Goal: Answer question/provide support: Share knowledge or assist other users

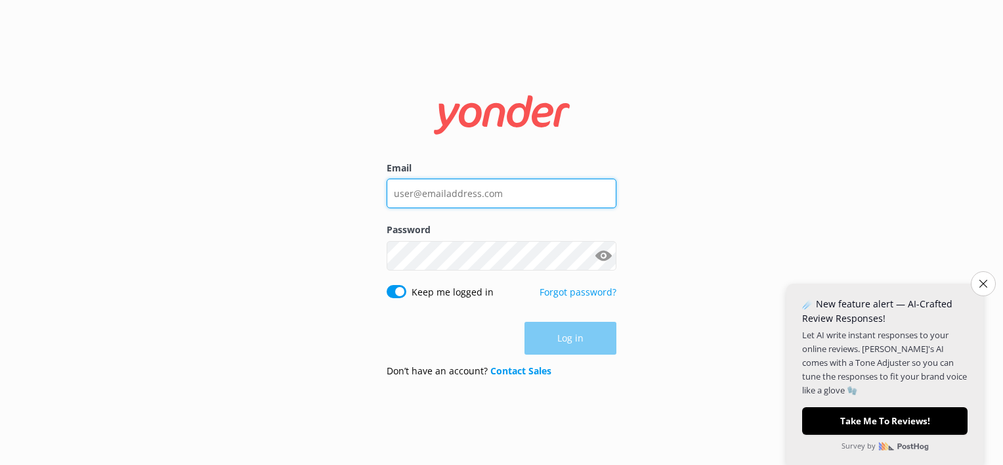
click at [420, 203] on input "Email" at bounding box center [502, 193] width 230 height 30
type input "[EMAIL_ADDRESS][DOMAIN_NAME]"
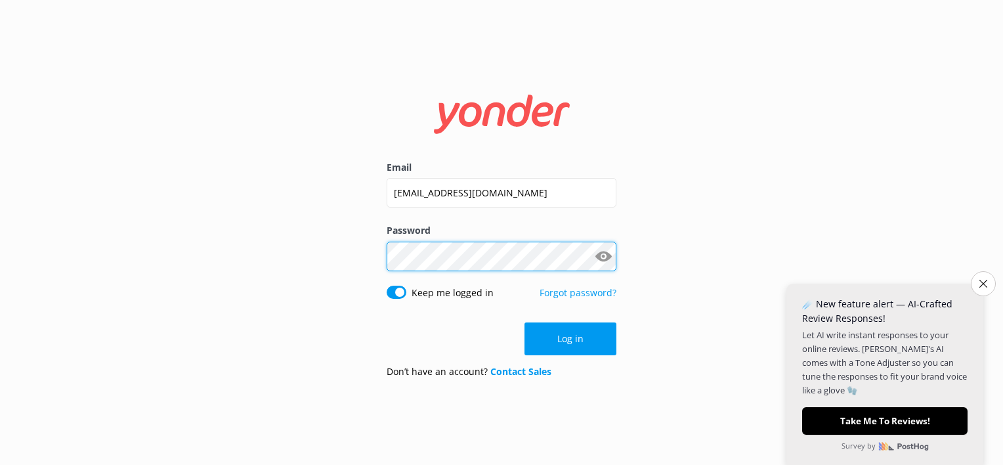
click button "Log in" at bounding box center [570, 338] width 92 height 33
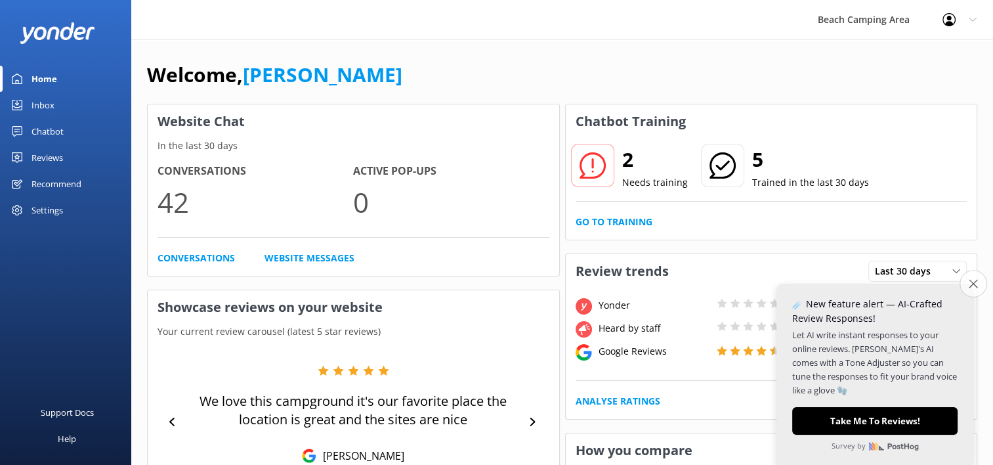
click at [972, 286] on icon "Close survey" at bounding box center [973, 283] width 9 height 9
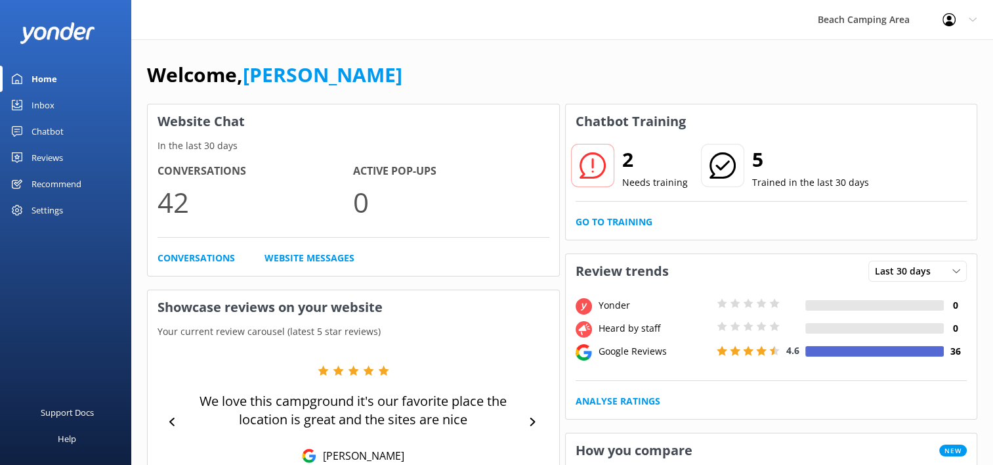
click at [15, 131] on use at bounding box center [17, 131] width 10 height 10
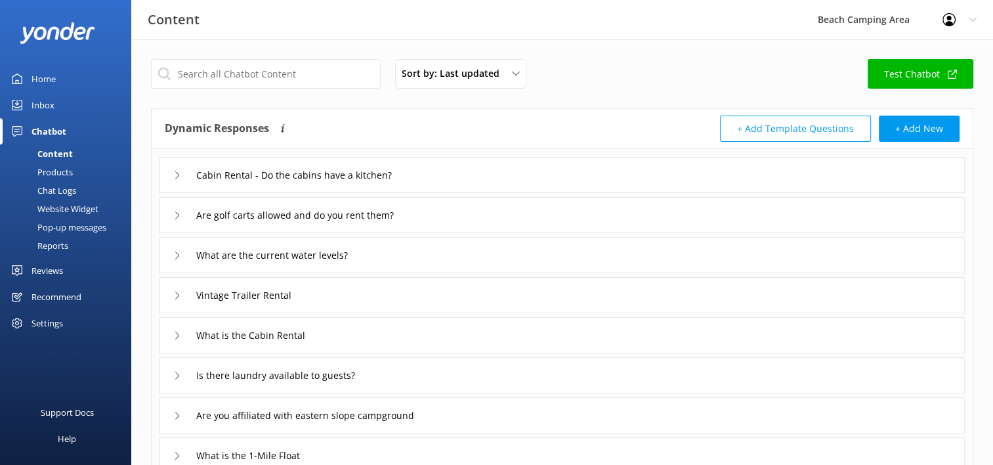
click at [56, 190] on div "Chat Logs" at bounding box center [42, 190] width 68 height 18
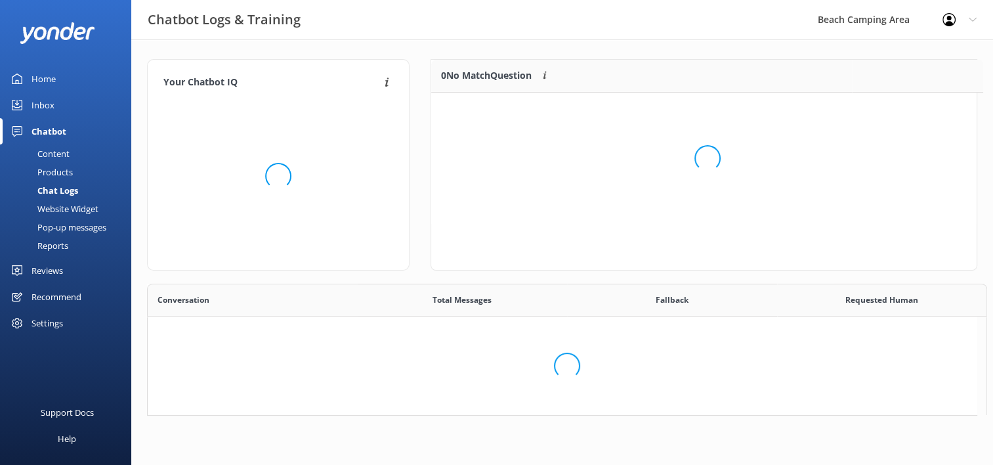
scroll to position [10, 10]
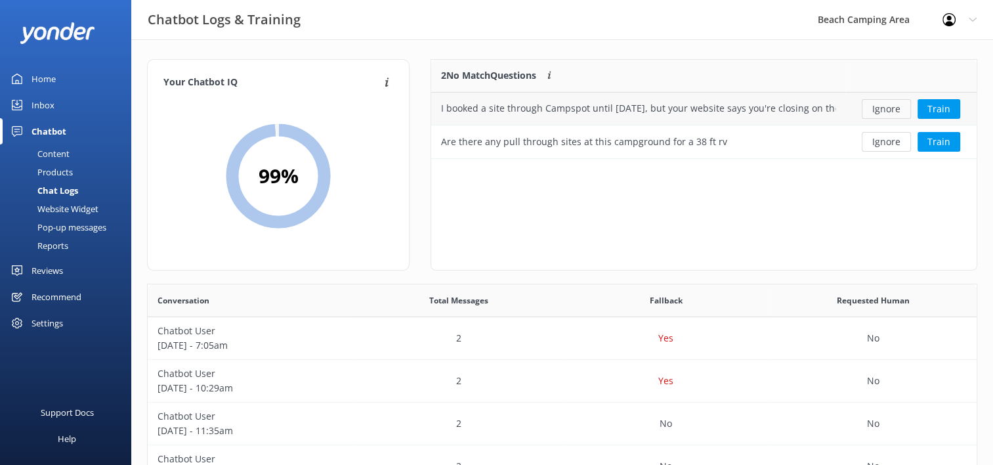
click at [888, 108] on button "Ignore" at bounding box center [886, 109] width 49 height 20
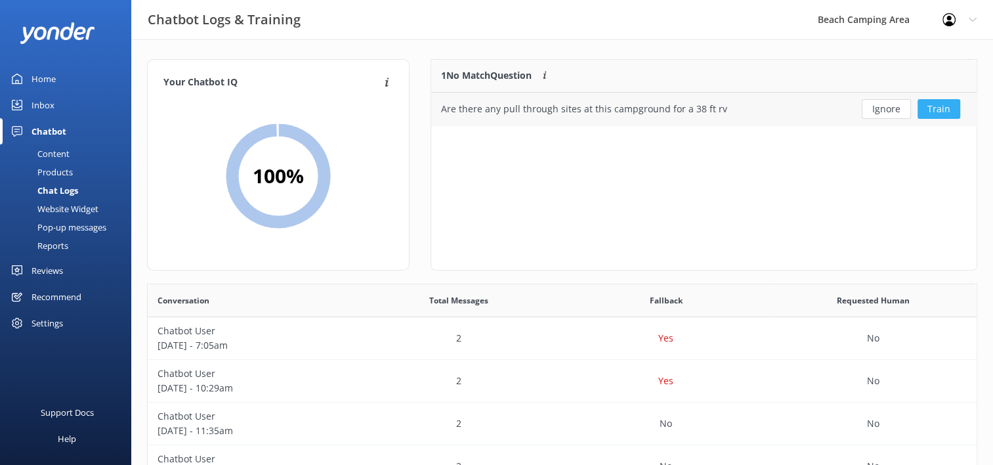
click at [934, 105] on button "Train" at bounding box center [938, 109] width 43 height 20
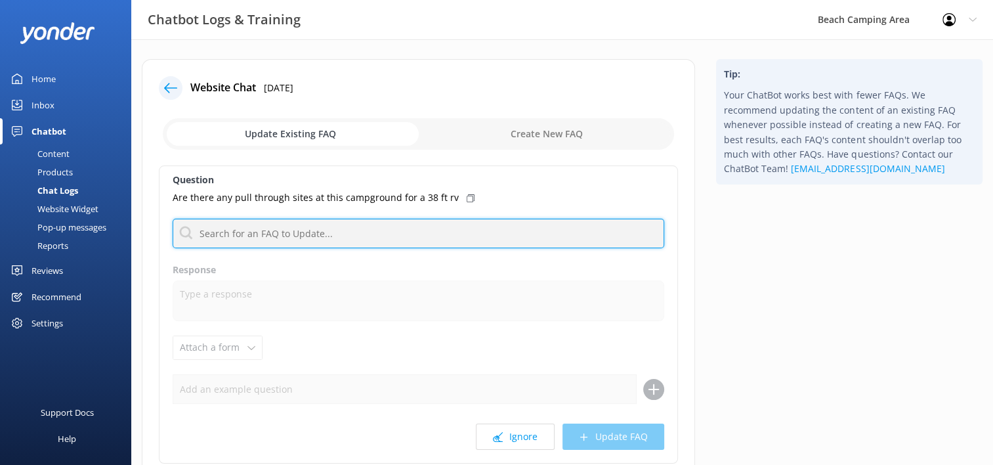
click at [282, 233] on input "text" at bounding box center [419, 234] width 492 height 30
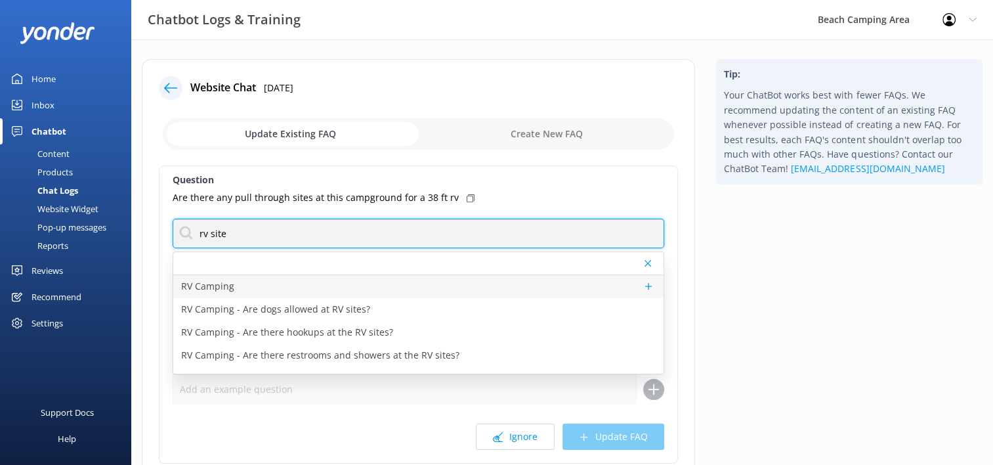
type input "rv site"
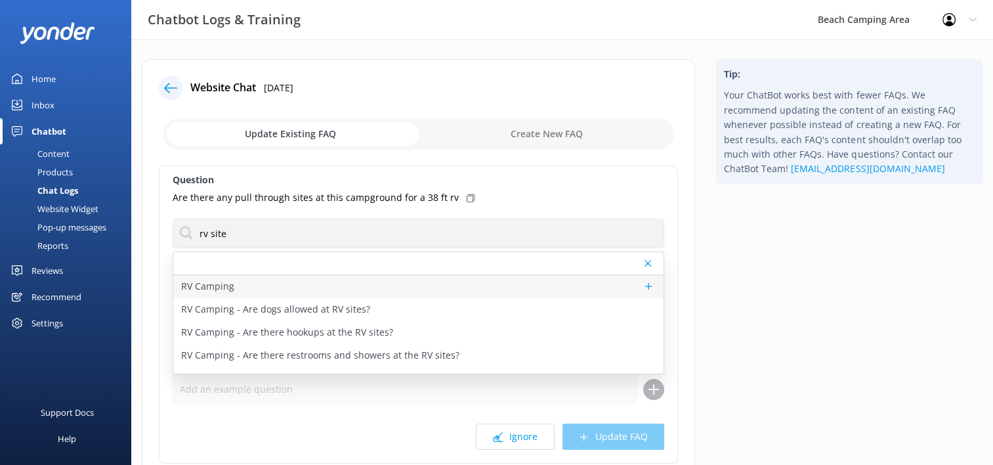
click at [213, 286] on p "RV Camping" at bounding box center [207, 286] width 53 height 14
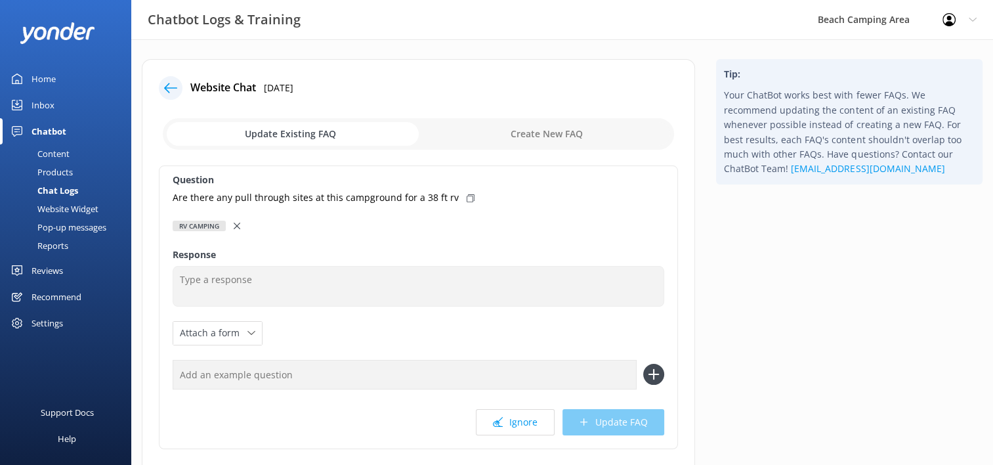
click at [236, 228] on icon at bounding box center [237, 225] width 7 height 7
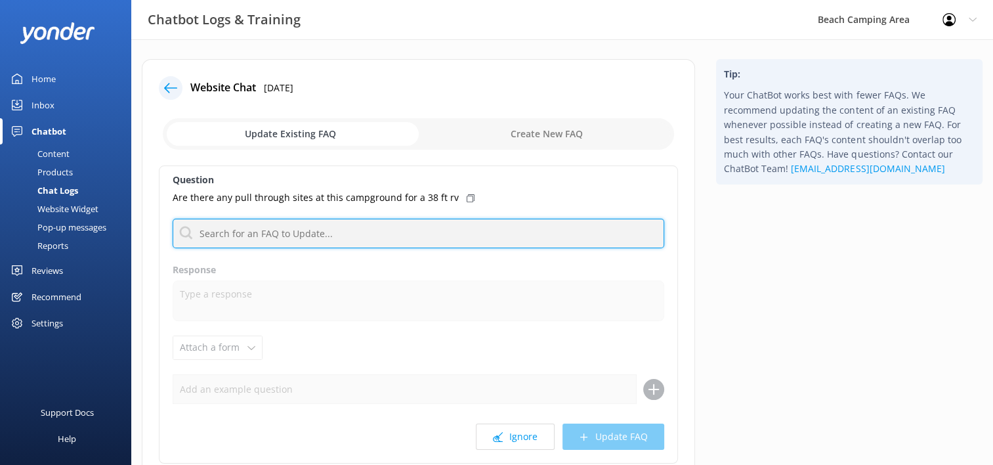
click at [257, 234] on input "text" at bounding box center [419, 234] width 492 height 30
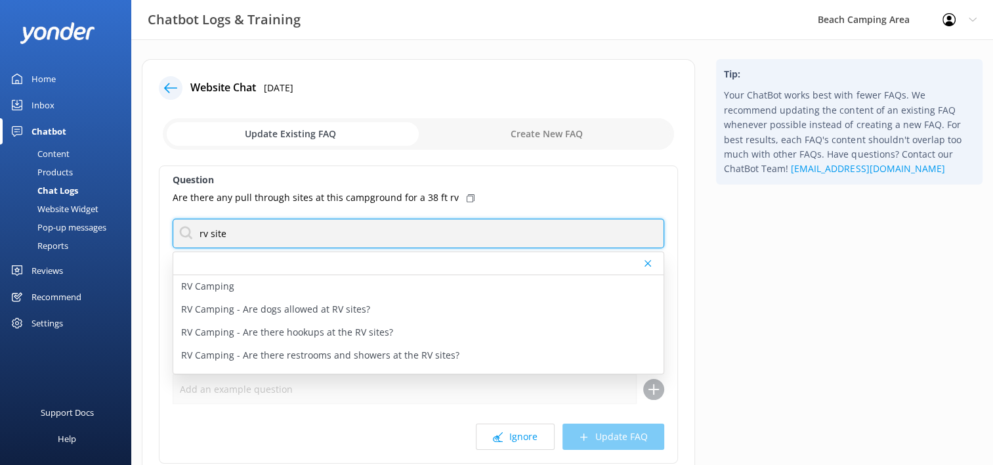
scroll to position [66, 0]
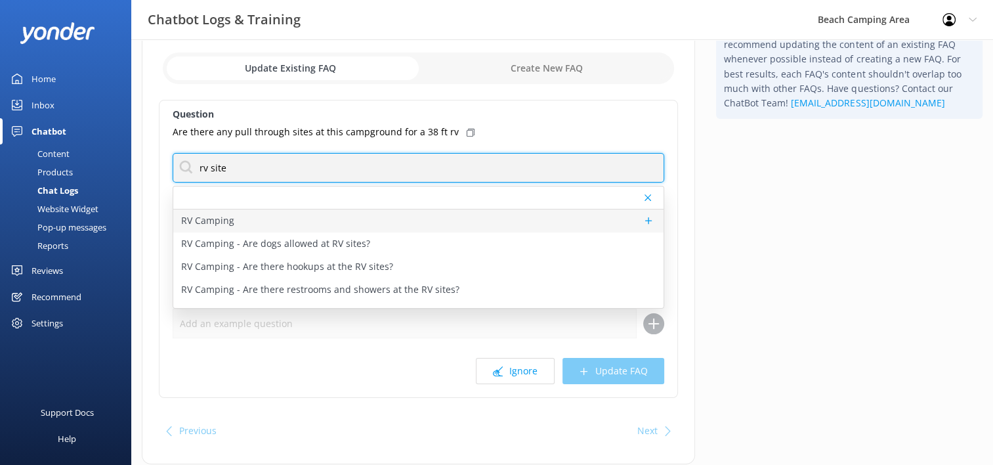
type input "rv site"
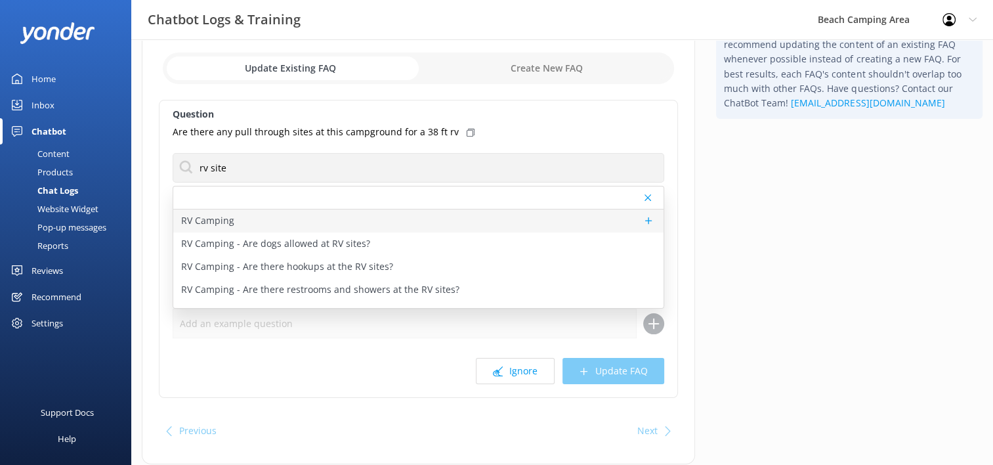
click at [213, 222] on p "RV Camping" at bounding box center [207, 220] width 53 height 14
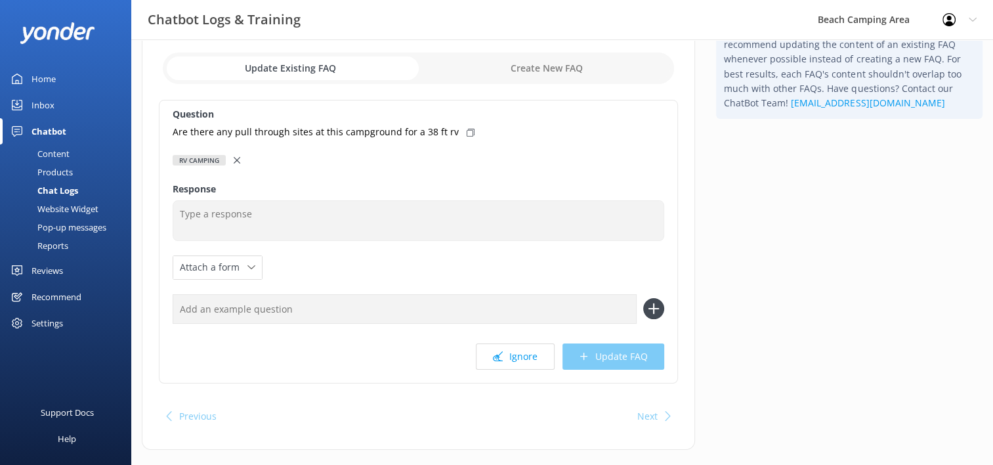
click at [210, 163] on div "RV Camping" at bounding box center [199, 160] width 53 height 10
click at [199, 161] on div "RV Camping" at bounding box center [199, 160] width 53 height 10
click at [235, 160] on icon at bounding box center [237, 160] width 7 height 7
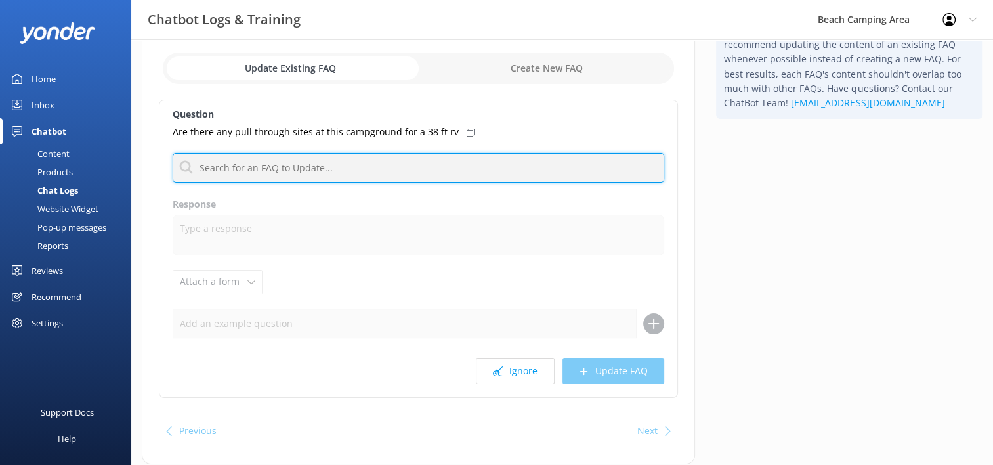
click at [339, 171] on input "text" at bounding box center [419, 168] width 492 height 30
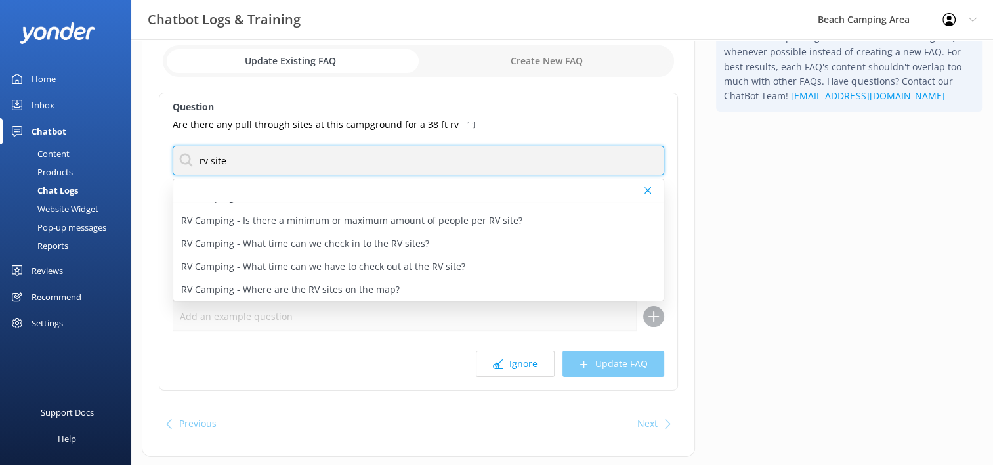
scroll to position [104, 0]
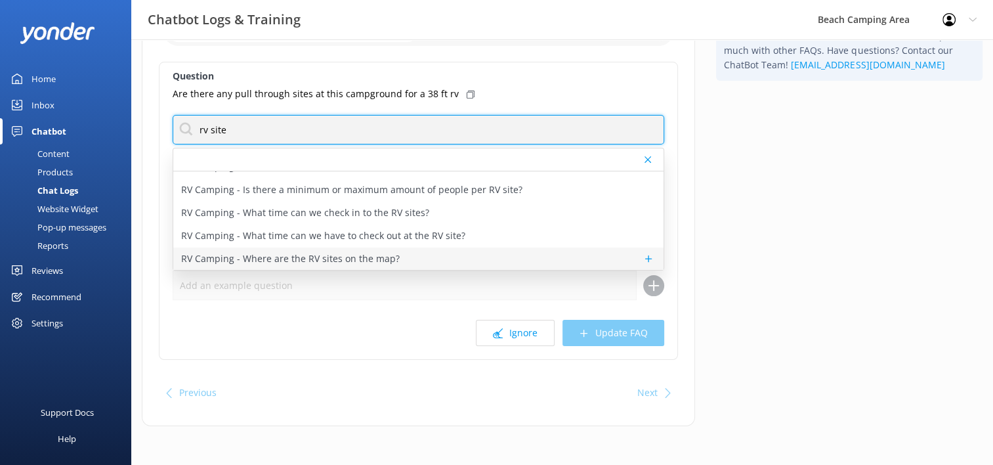
type input "rv site"
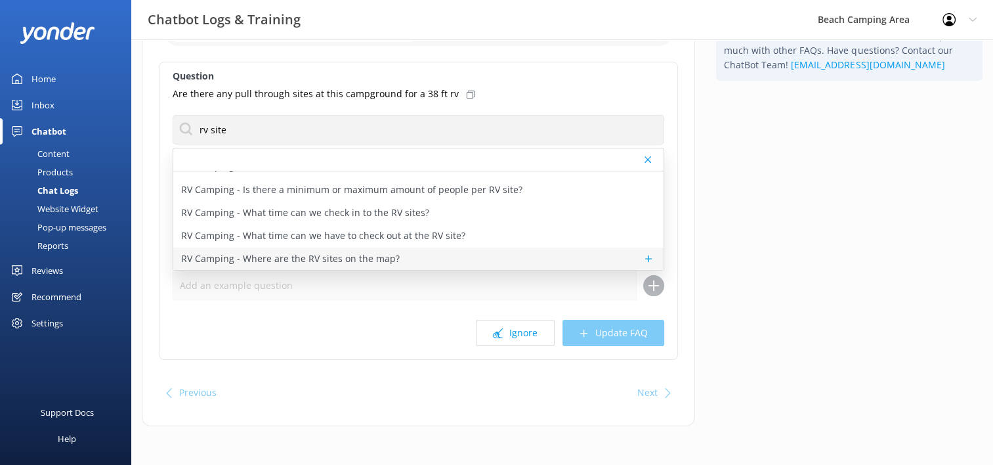
click at [362, 257] on p "RV Camping - Where are the RV sites on the map?" at bounding box center [290, 258] width 219 height 14
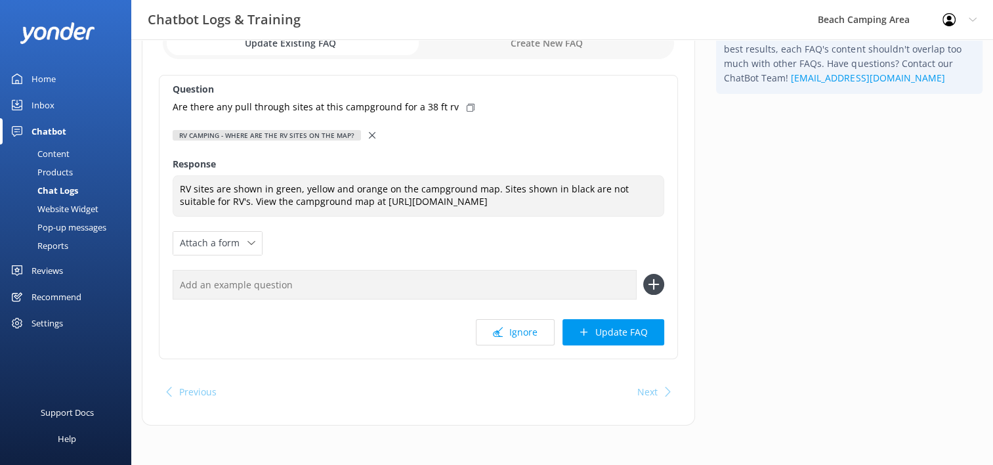
scroll to position [89, 0]
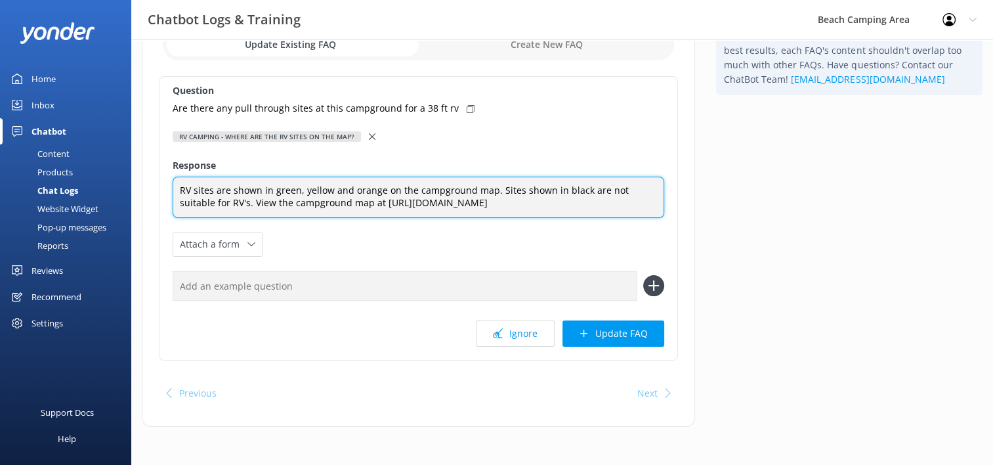
click at [216, 199] on textarea "RV sites are shown in green, yellow and orange on the campground map. Sites sho…" at bounding box center [419, 197] width 492 height 41
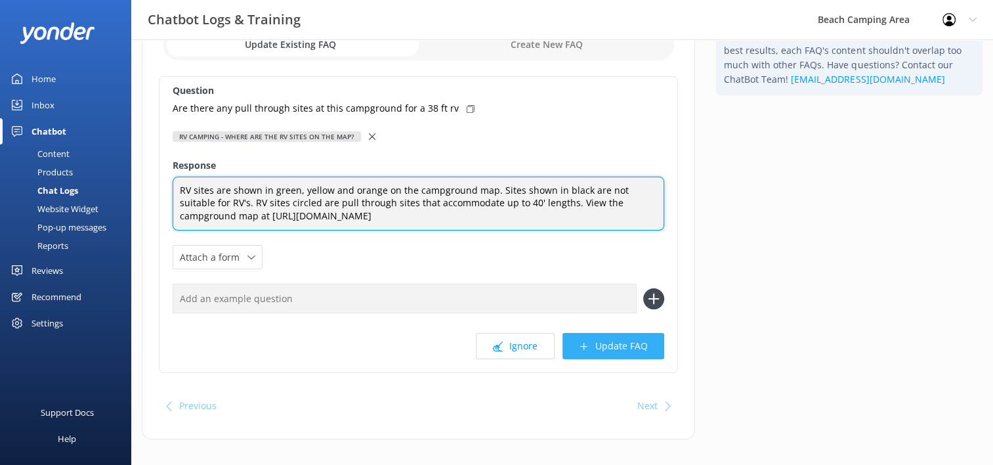
type textarea "RV sites are shown in green, yellow and orange on the campground map. Sites sho…"
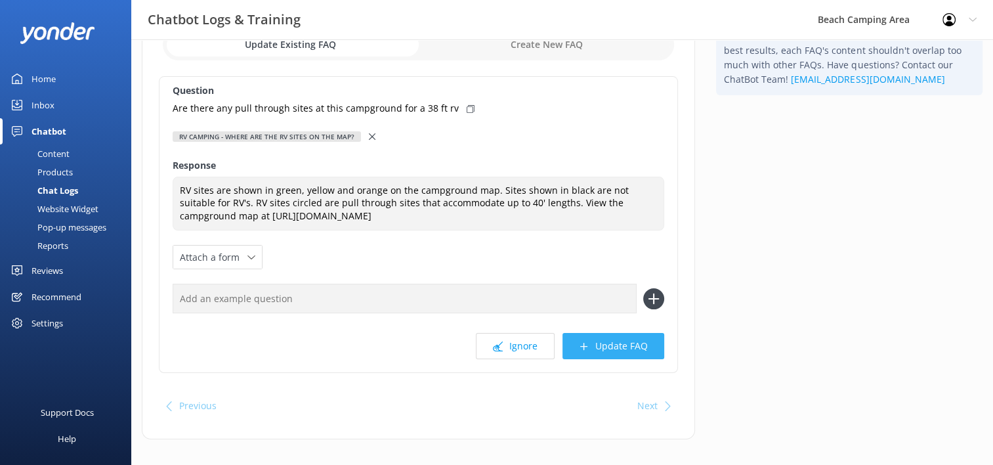
click at [604, 348] on button "Update FAQ" at bounding box center [613, 346] width 102 height 26
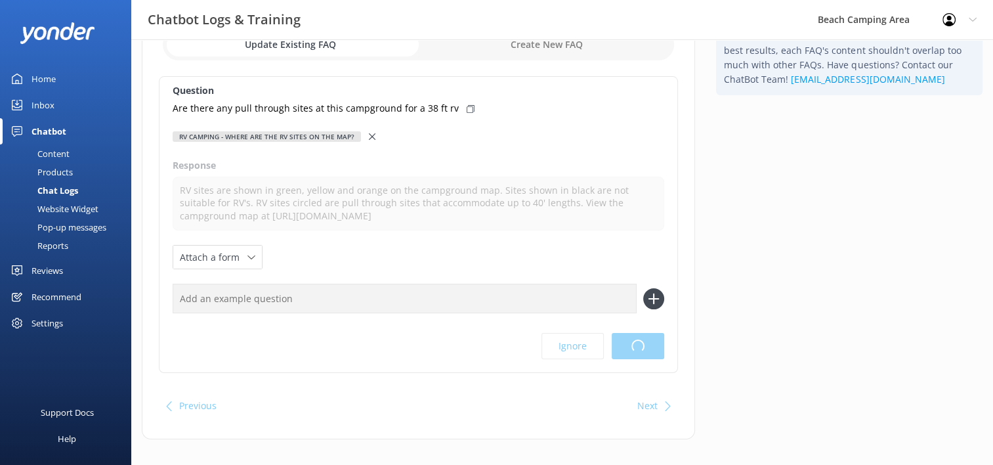
scroll to position [0, 0]
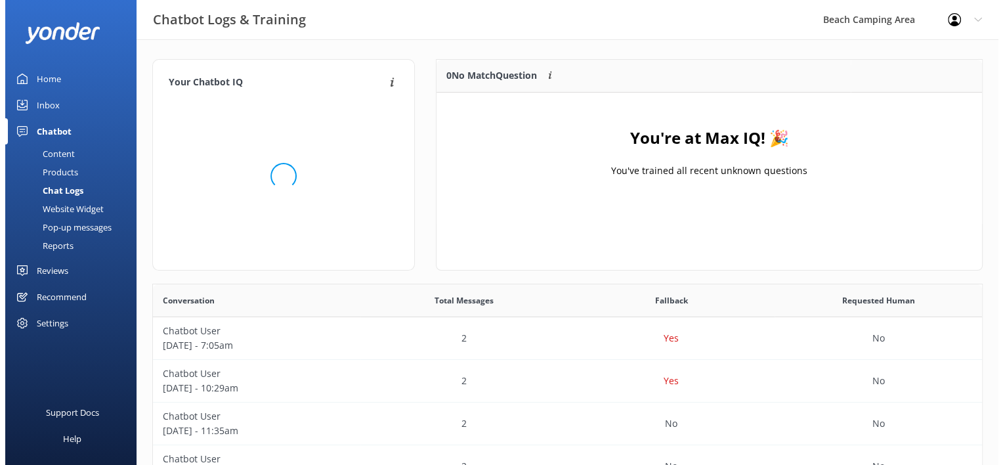
scroll to position [154, 535]
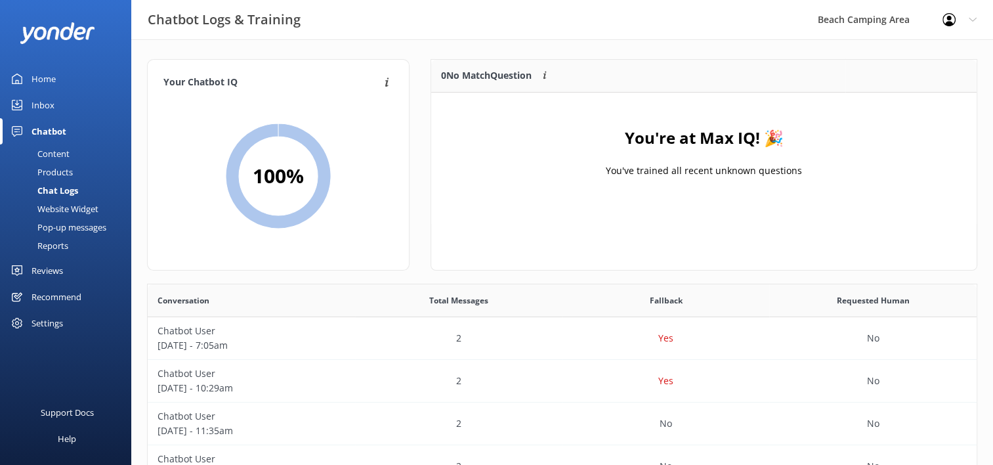
click at [45, 106] on div "Inbox" at bounding box center [42, 105] width 23 height 26
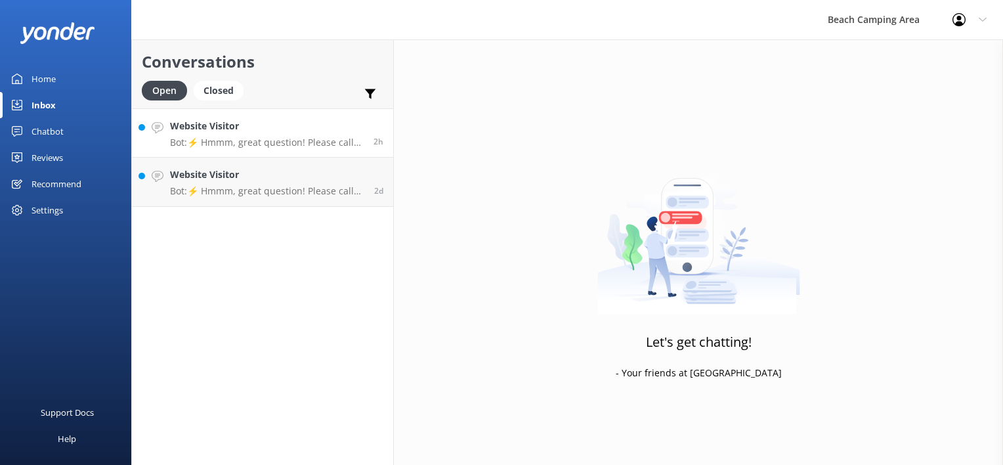
click at [202, 139] on p "Bot: ⚡ Hmmm, great question! Please call our front office at [PHONE_NUMBER] or …" at bounding box center [267, 142] width 194 height 12
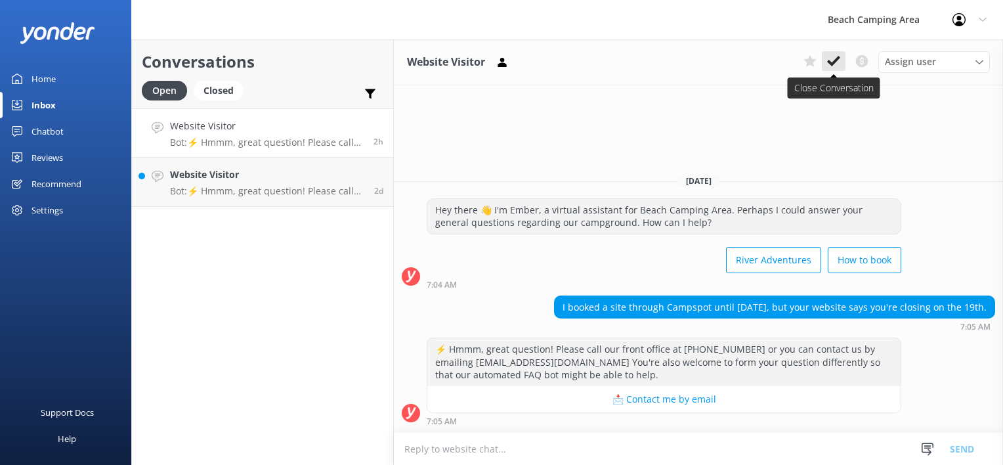
click at [839, 68] on button at bounding box center [834, 61] width 24 height 20
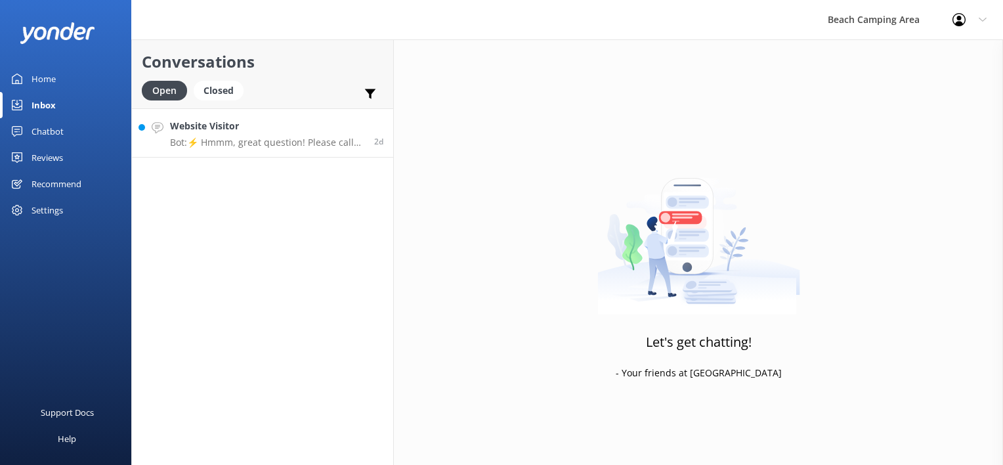
click at [213, 136] on div "Website Visitor Bot: ⚡ Hmmm, great question! Please call our front office at [P…" at bounding box center [267, 133] width 194 height 28
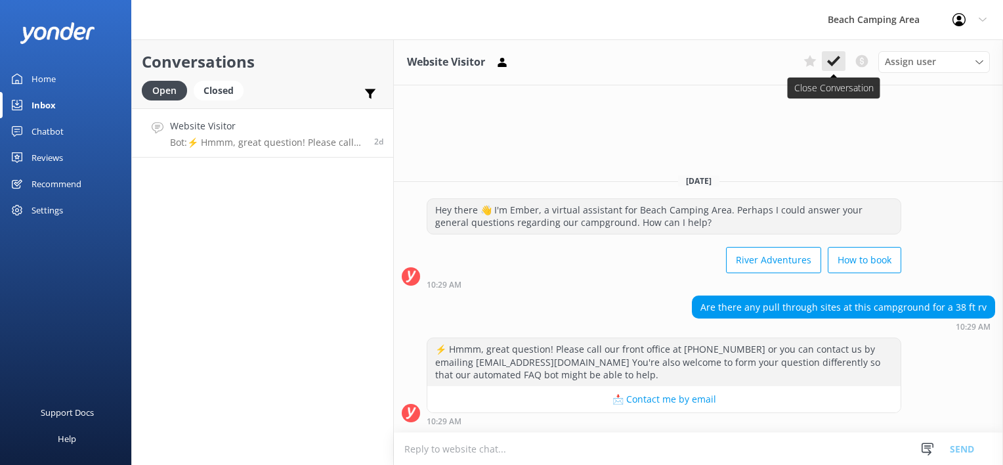
click at [837, 62] on use at bounding box center [833, 61] width 13 height 10
